Goal: Book appointment/travel/reservation

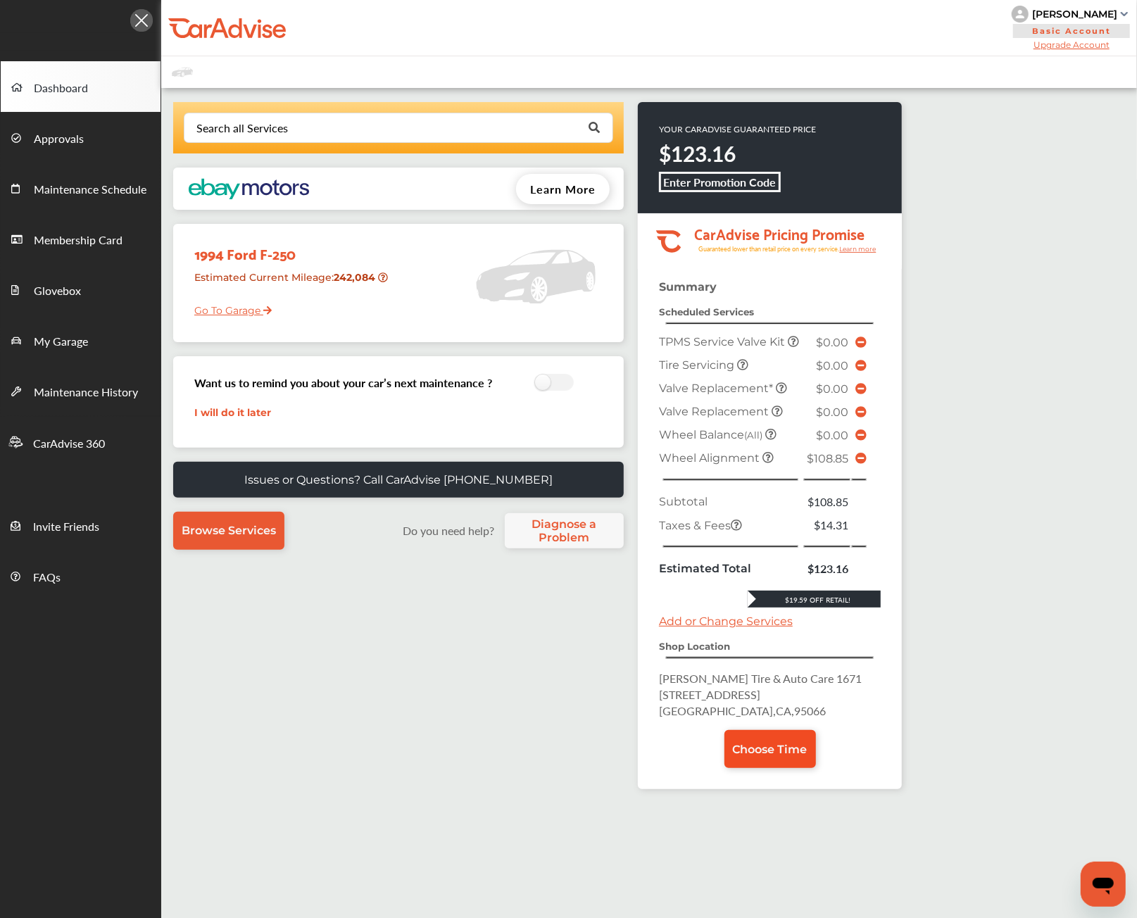
click at [786, 747] on span "Choose Time" at bounding box center [770, 749] width 75 height 13
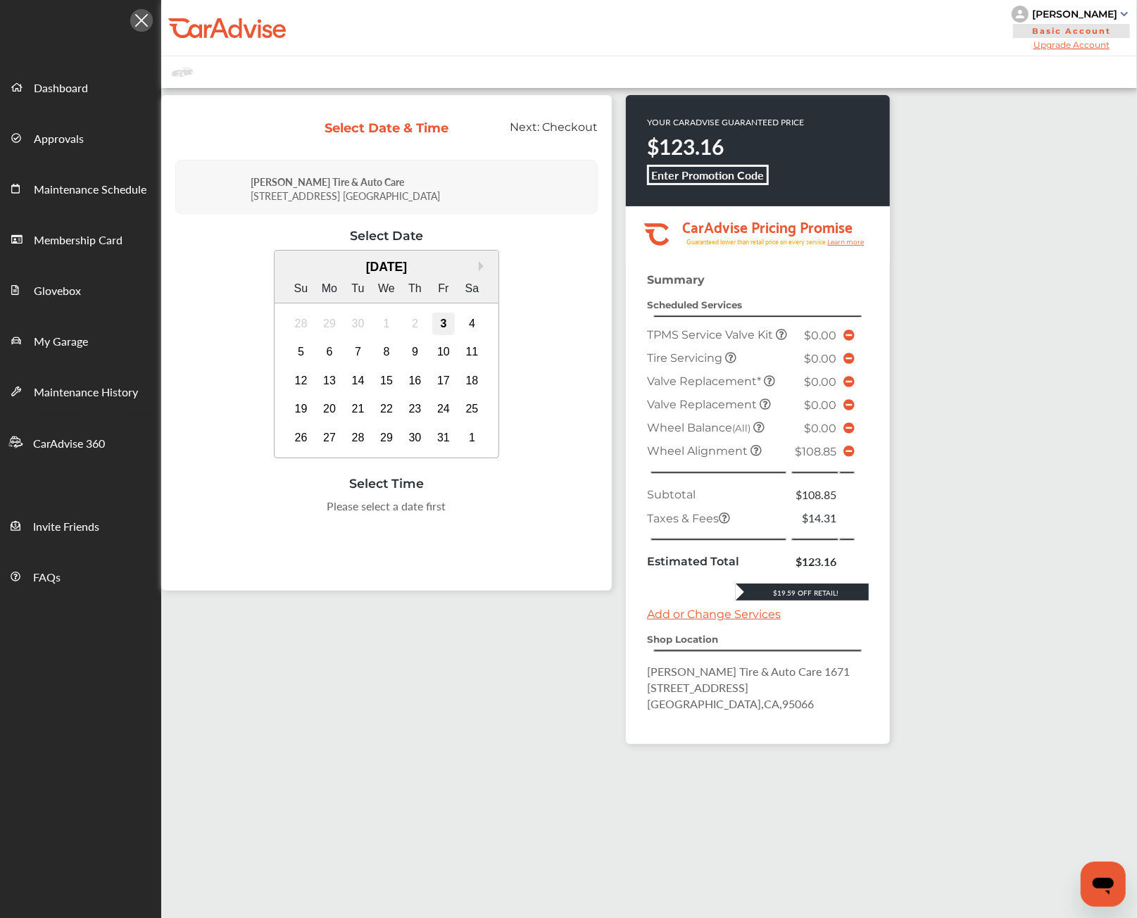
click at [444, 319] on div "3" at bounding box center [443, 324] width 23 height 23
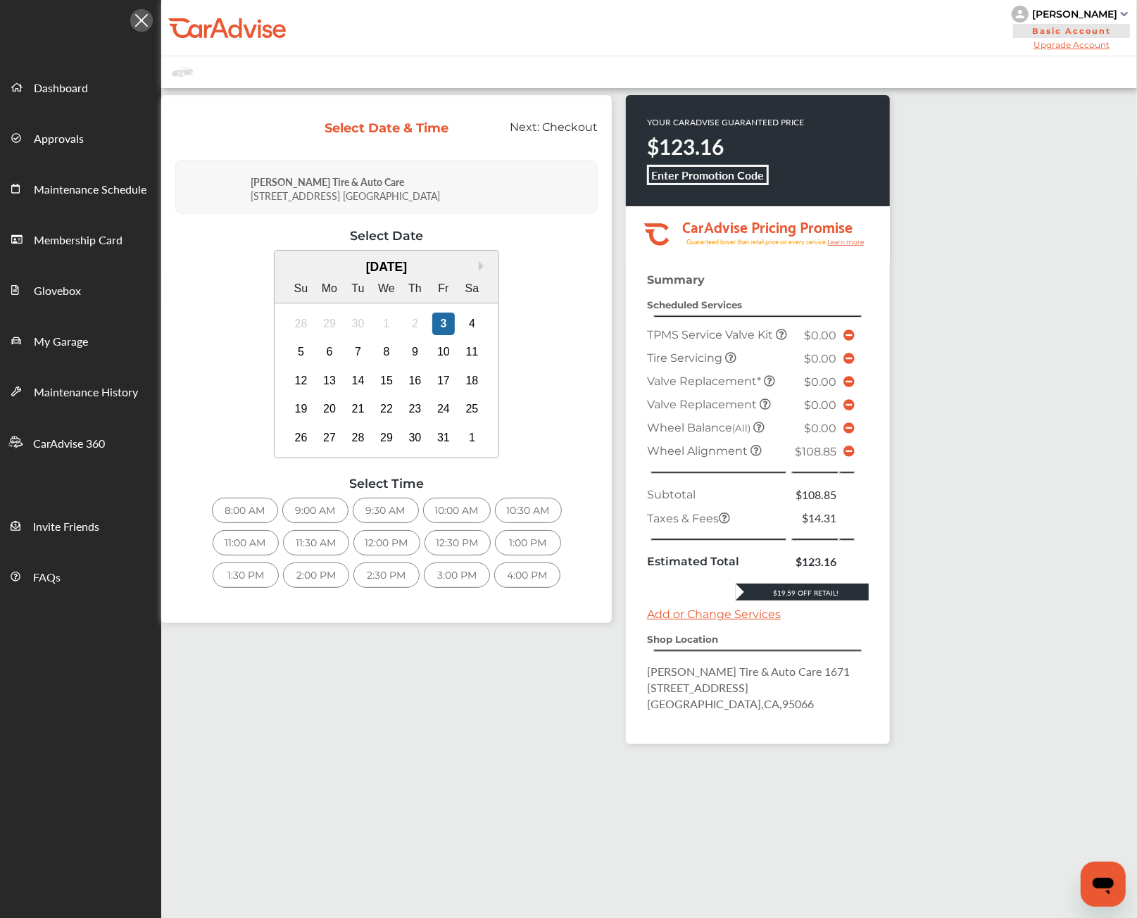
click at [218, 506] on div "8:00 AM" at bounding box center [245, 510] width 66 height 25
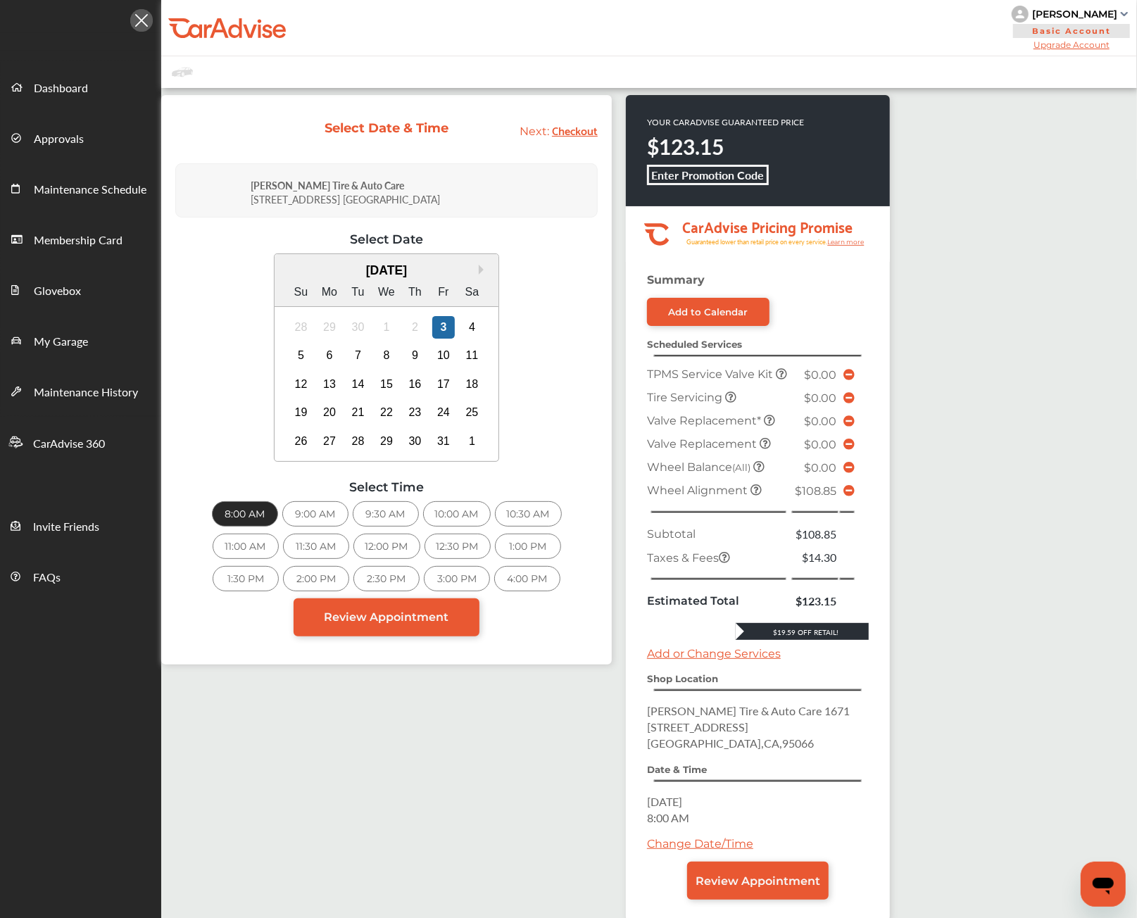
click at [494, 579] on div "4:00 PM" at bounding box center [527, 578] width 66 height 25
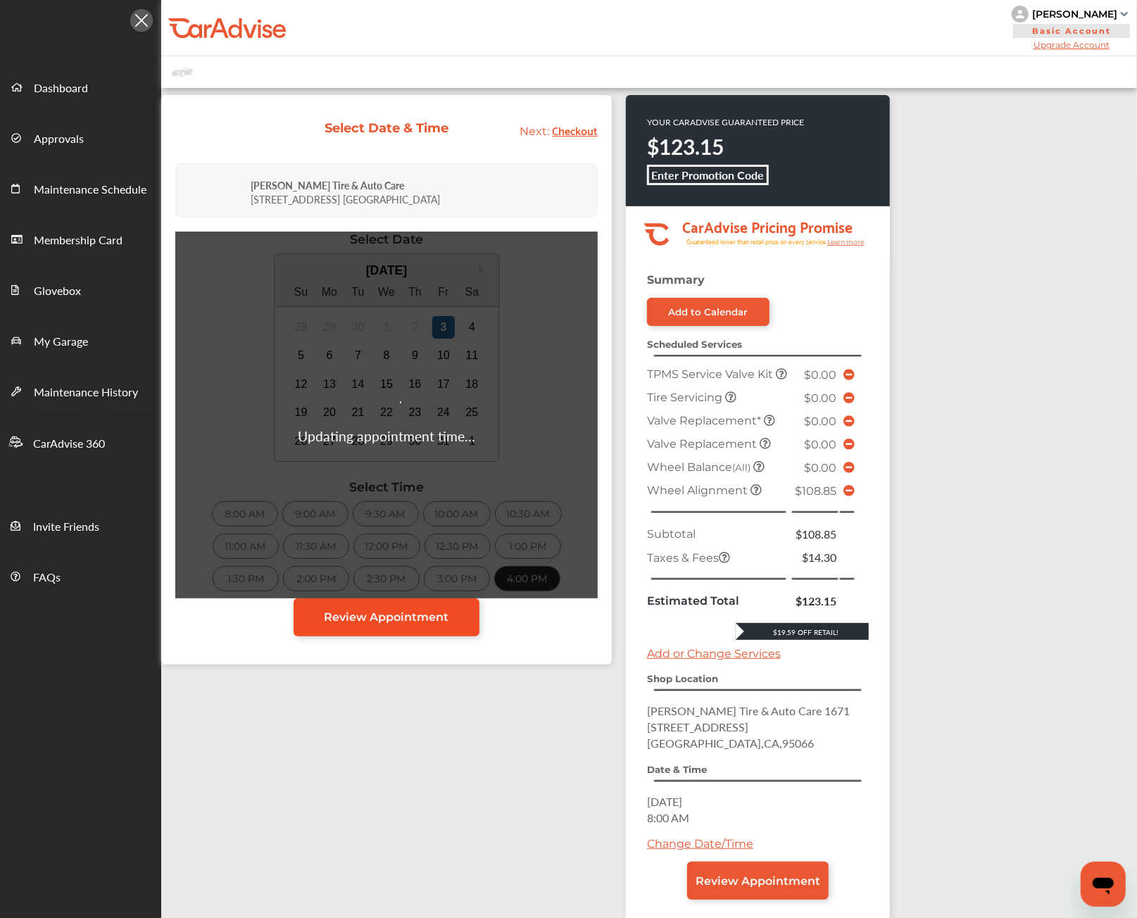
click at [390, 610] on span "Review Appointment" at bounding box center [387, 616] width 125 height 13
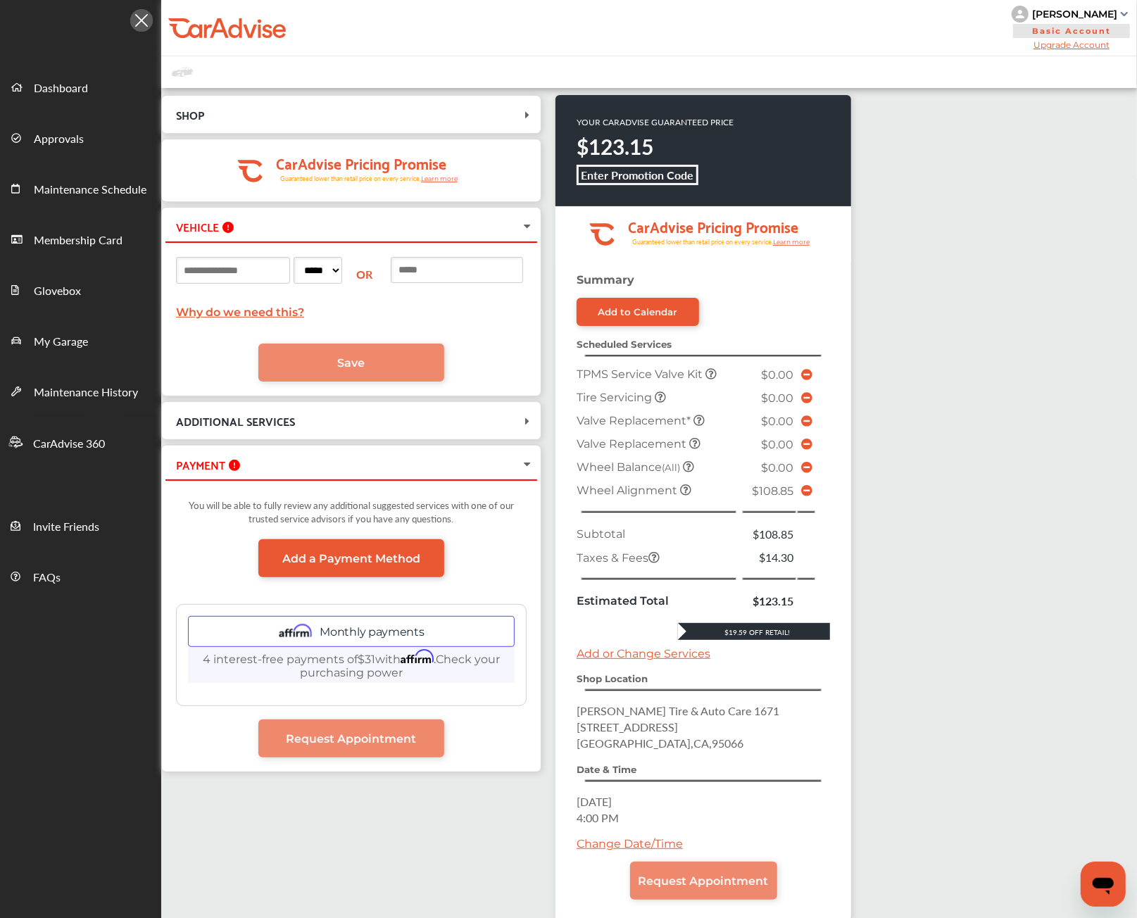
click at [501, 261] on input at bounding box center [457, 270] width 132 height 26
type input "**********"
click at [334, 356] on link "Save" at bounding box center [351, 363] width 186 height 38
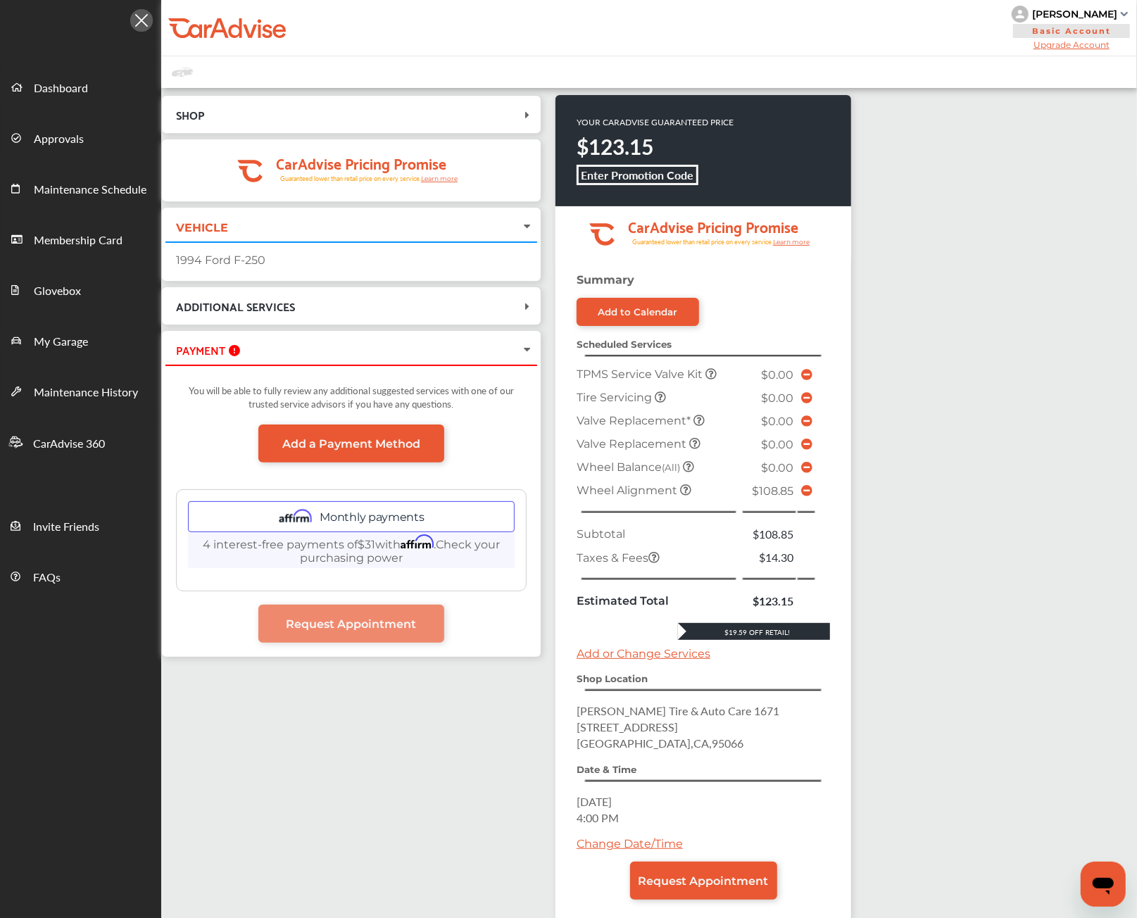
click at [804, 485] on icon at bounding box center [806, 490] width 11 height 11
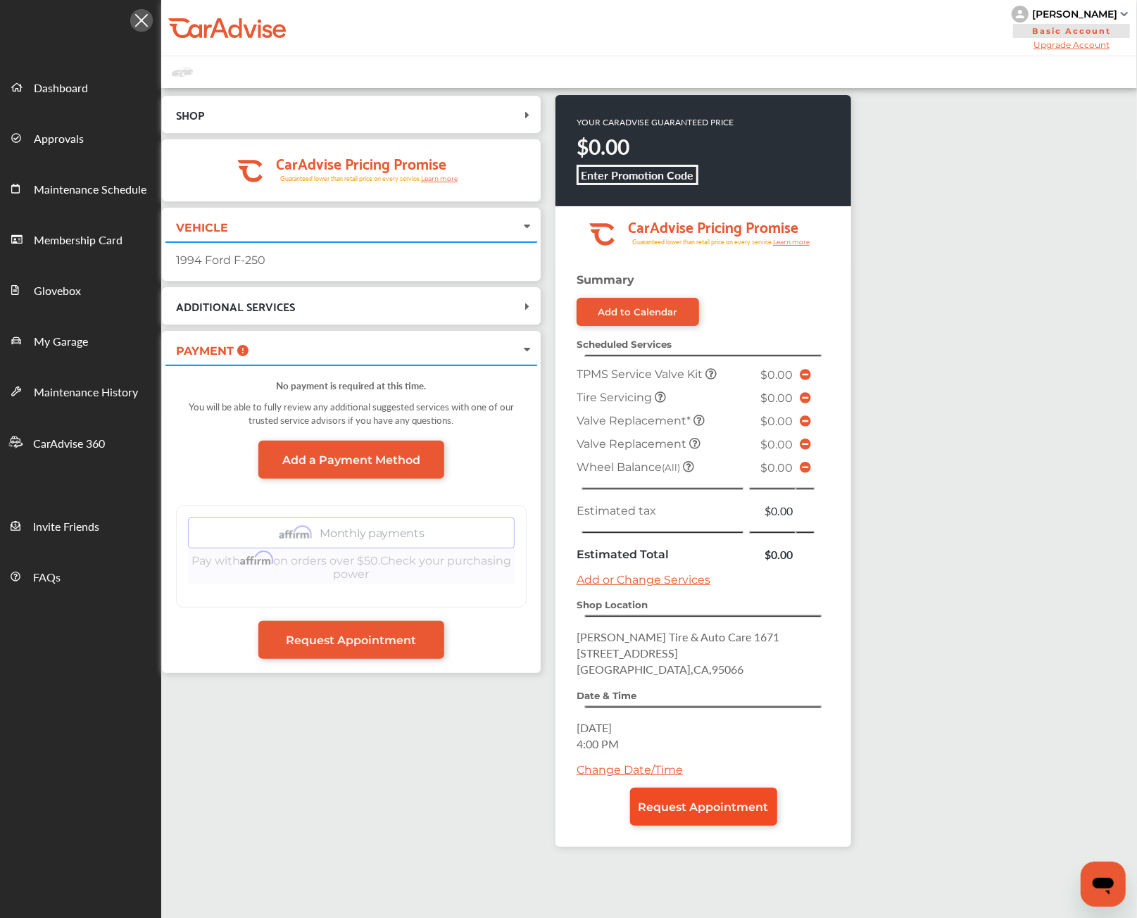
click at [746, 803] on span "Request Appointment" at bounding box center [704, 806] width 130 height 13
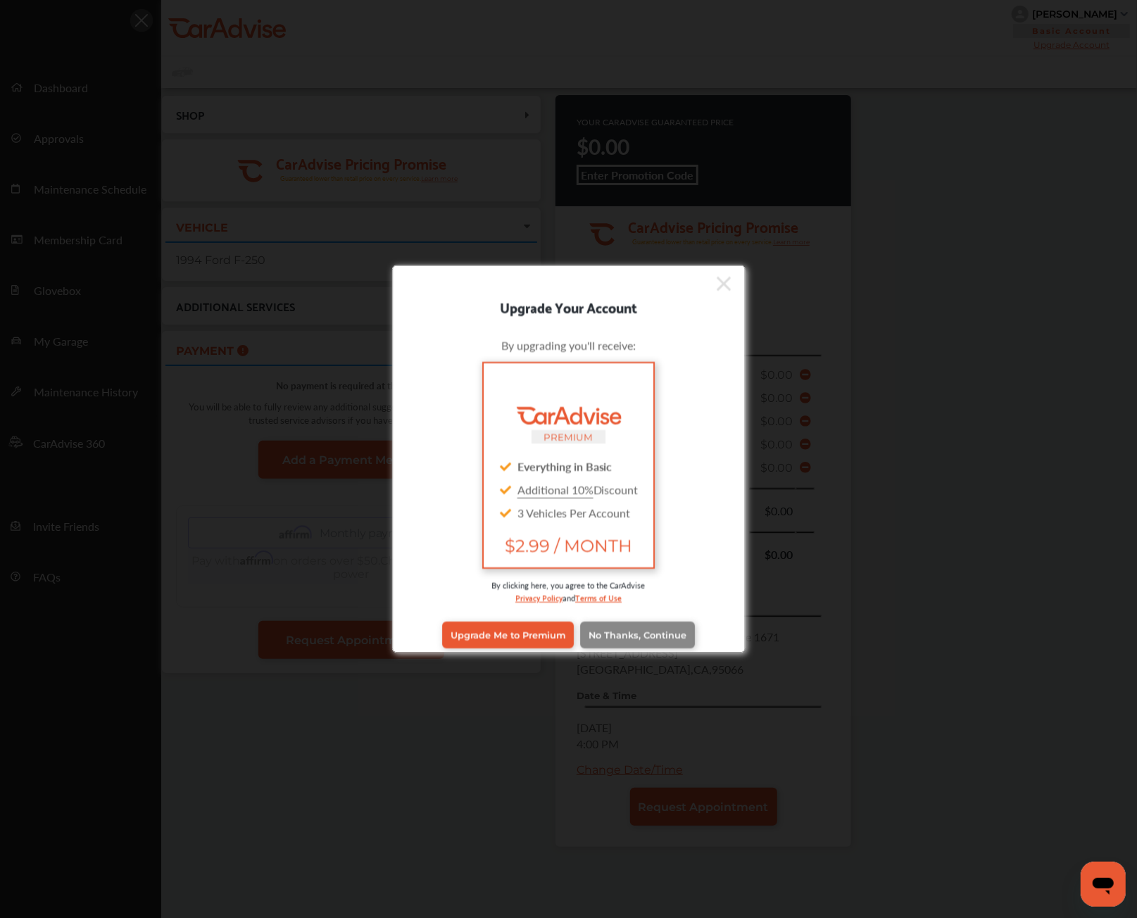
click at [633, 624] on link "No Thanks, Continue" at bounding box center [637, 635] width 115 height 27
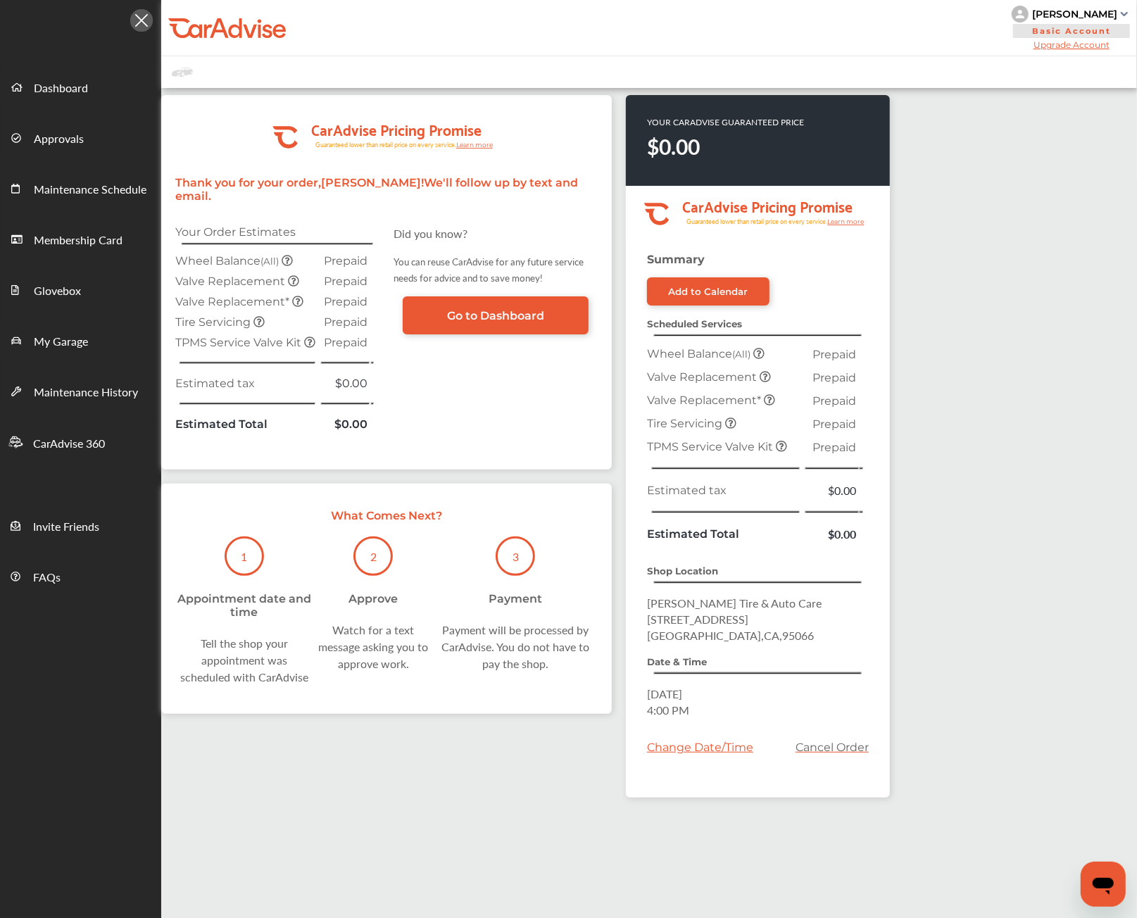
click at [743, 633] on span "[GEOGRAPHIC_DATA]" at bounding box center [730, 635] width 167 height 16
copy span "95066"
